Goal: Task Accomplishment & Management: Manage account settings

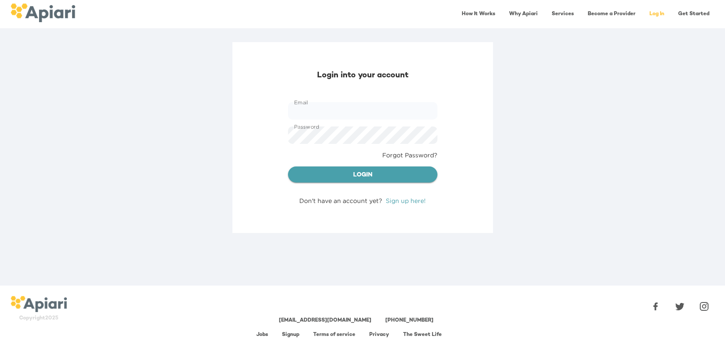
type input "**********"
click at [372, 173] on span "Login" at bounding box center [363, 175] width 136 height 11
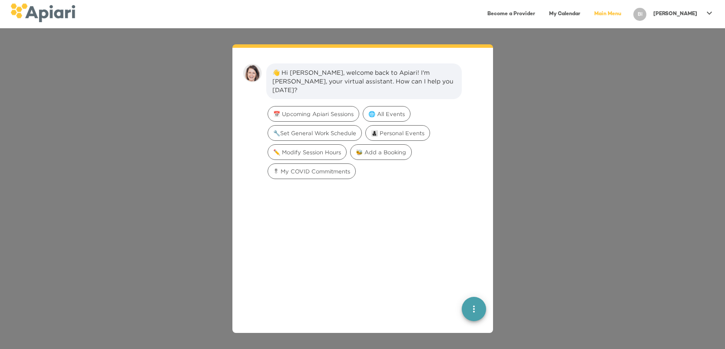
scroll to position [12, 0]
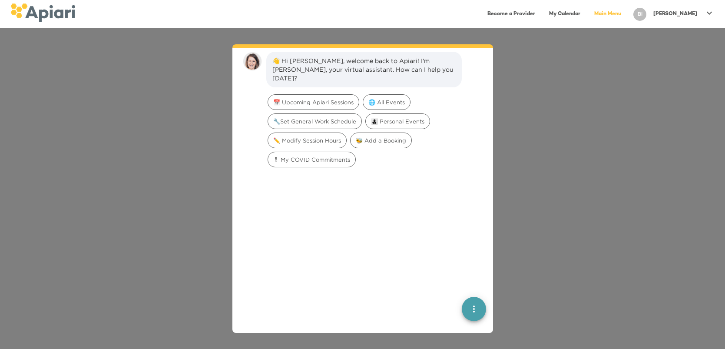
click at [540, 18] on link "Become a Provider" at bounding box center [511, 14] width 58 height 18
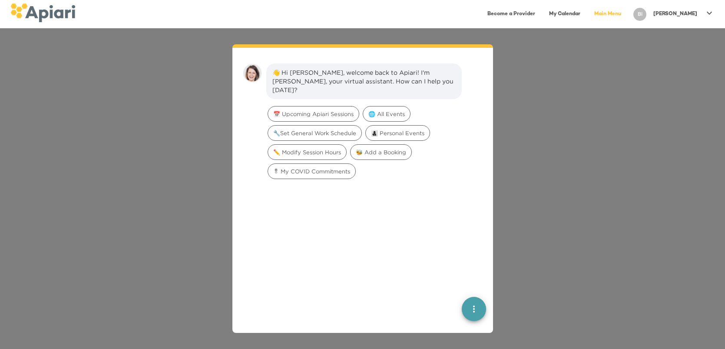
scroll to position [12, 0]
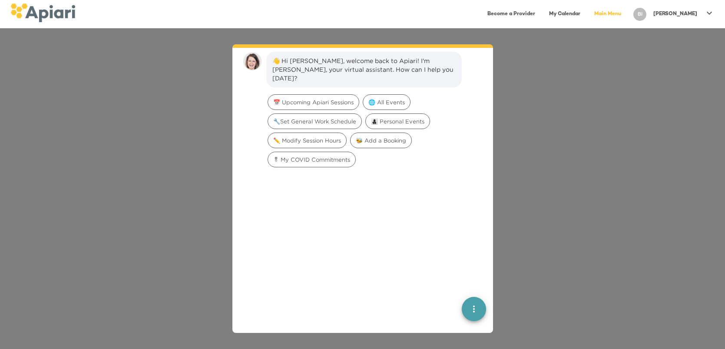
click at [712, 14] on icon at bounding box center [709, 13] width 10 height 10
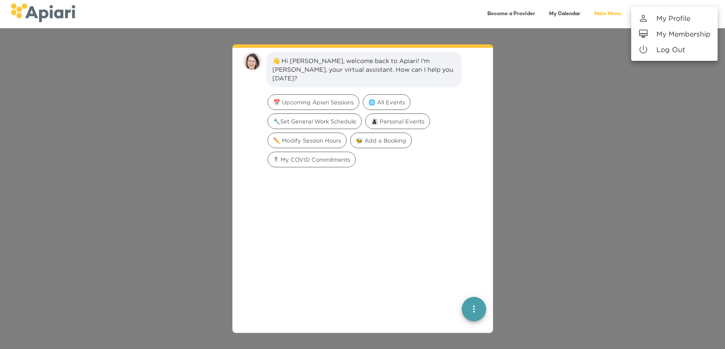
click at [679, 20] on p "My Profile" at bounding box center [673, 18] width 34 height 10
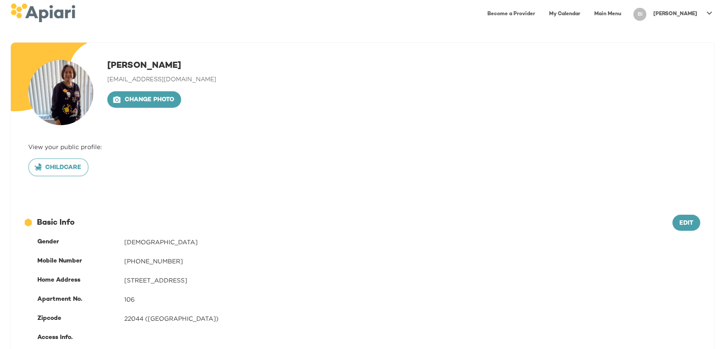
click at [646, 16] on div "BI" at bounding box center [639, 14] width 13 height 13
click at [668, 20] on p "My Profile" at bounding box center [673, 18] width 34 height 10
click at [709, 12] on icon at bounding box center [709, 13] width 10 height 10
click at [675, 18] on p "My Profile" at bounding box center [673, 18] width 34 height 10
click at [69, 168] on span "Childcare" at bounding box center [59, 167] width 46 height 11
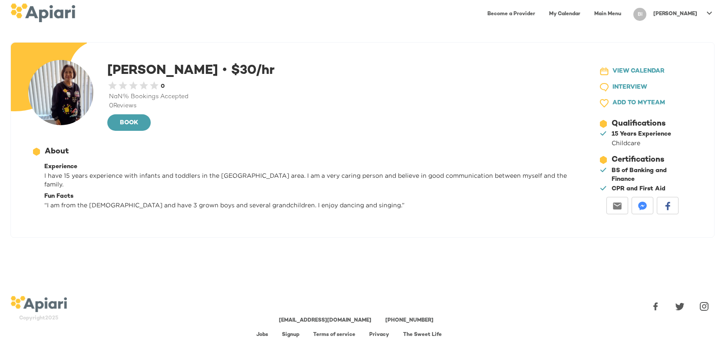
click at [626, 13] on link "Main Menu" at bounding box center [607, 14] width 37 height 18
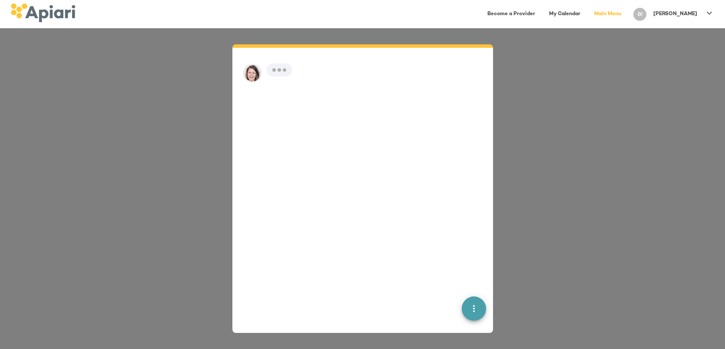
scroll to position [12, 0]
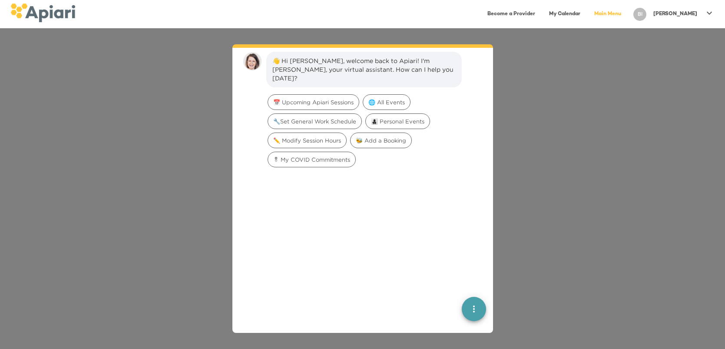
click at [586, 17] on link "My Calendar" at bounding box center [565, 14] width 42 height 18
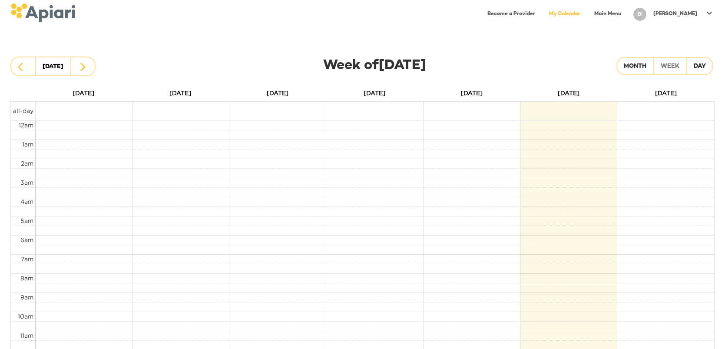
click at [524, 17] on link "Become a Provider" at bounding box center [511, 14] width 58 height 18
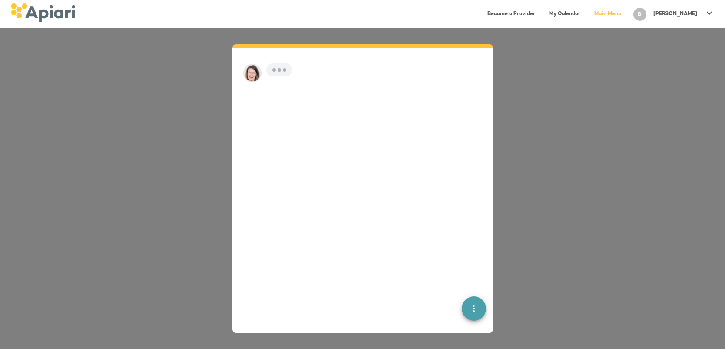
scroll to position [12, 0]
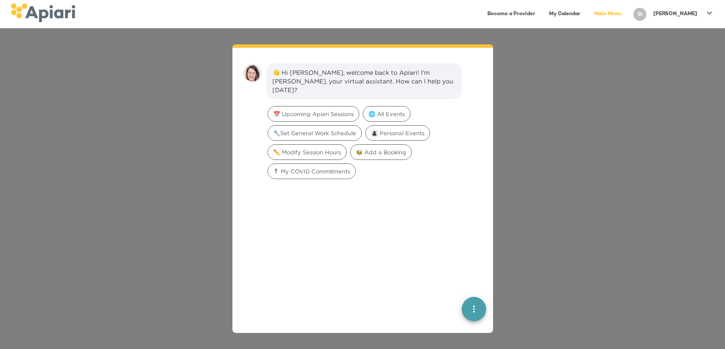
scroll to position [12, 0]
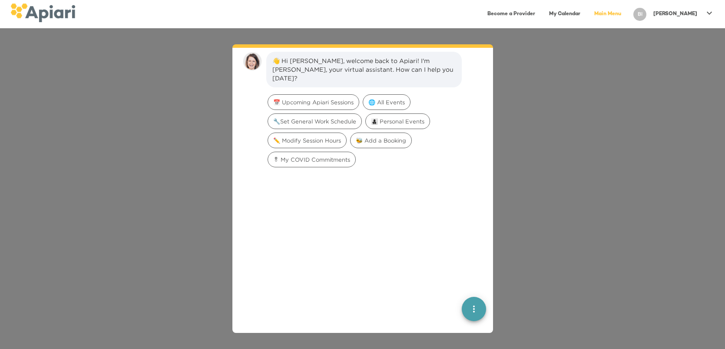
click at [540, 17] on link "Become a Provider" at bounding box center [511, 14] width 58 height 18
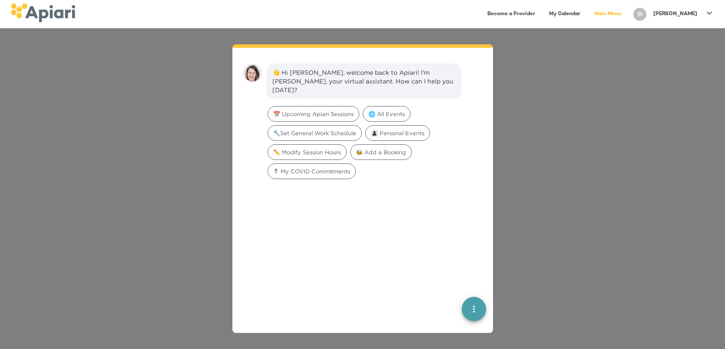
scroll to position [12, 0]
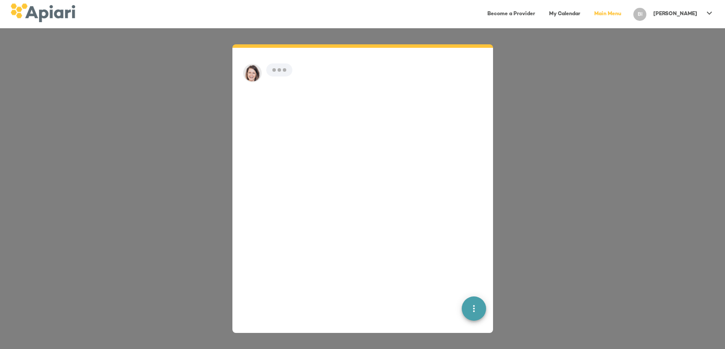
scroll to position [12, 0]
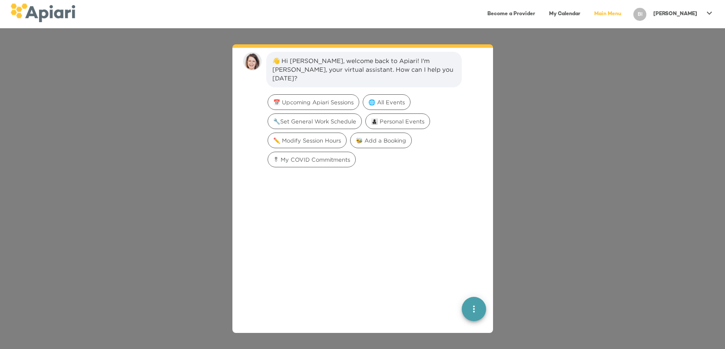
click at [708, 14] on icon at bounding box center [709, 13] width 10 height 10
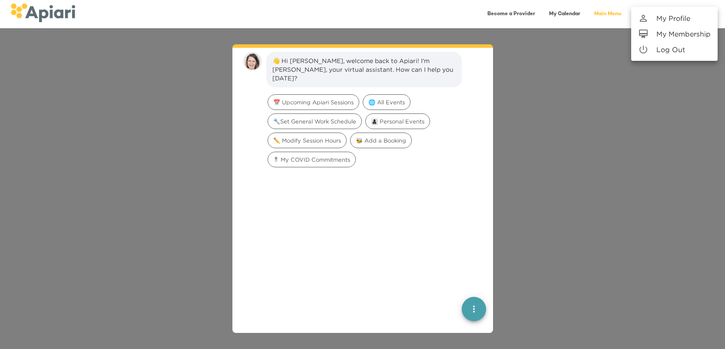
click at [673, 35] on p "My Membership" at bounding box center [683, 34] width 54 height 10
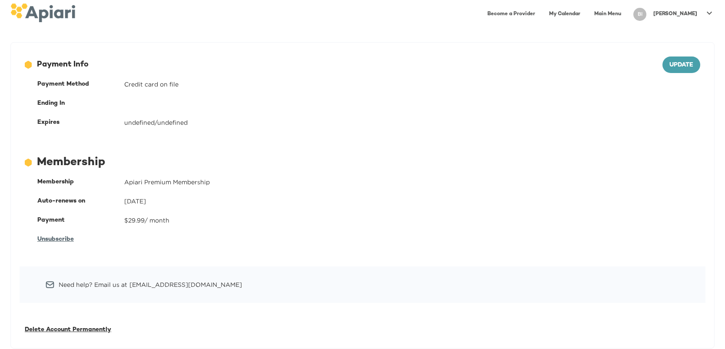
click at [708, 14] on icon at bounding box center [709, 13] width 10 height 10
click at [669, 17] on p "My Profile" at bounding box center [673, 18] width 34 height 10
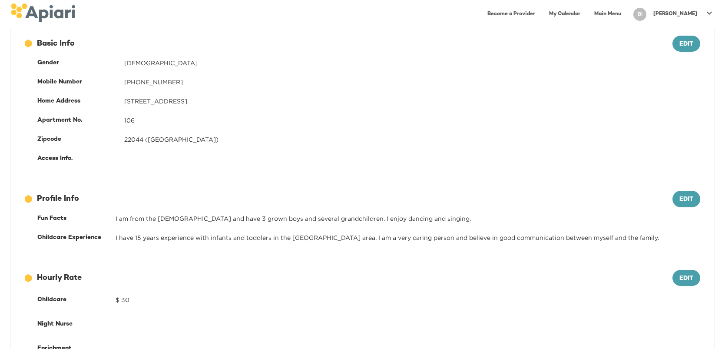
scroll to position [180, 0]
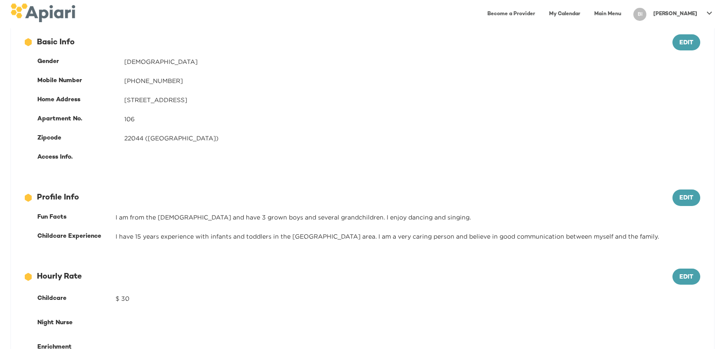
click at [711, 14] on icon at bounding box center [709, 13] width 10 height 10
click at [676, 51] on p "Log Out" at bounding box center [670, 49] width 29 height 10
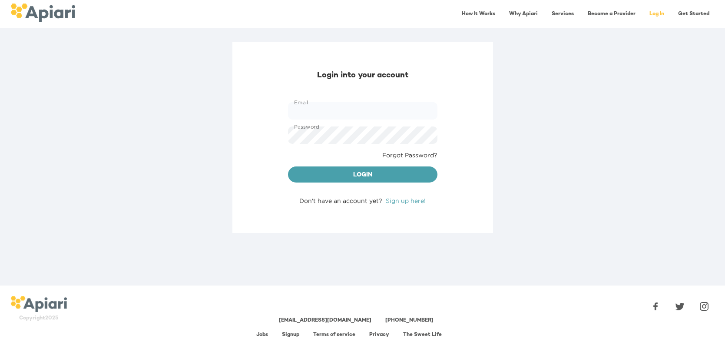
type input "**********"
